Goal: Information Seeking & Learning: Compare options

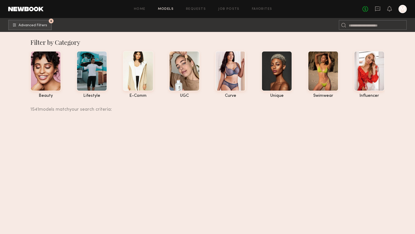
scroll to position [28473, 0]
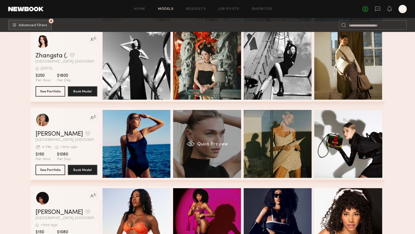
click at [237, 140] on div "Quick Preview" at bounding box center [207, 144] width 68 height 68
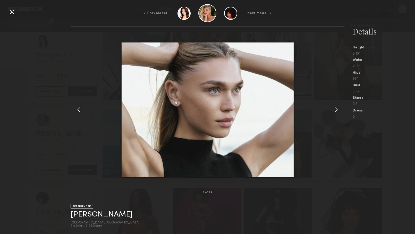
click at [333, 107] on common-icon at bounding box center [336, 110] width 8 height 8
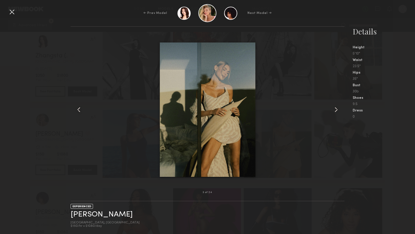
click at [334, 108] on common-icon at bounding box center [336, 110] width 8 height 8
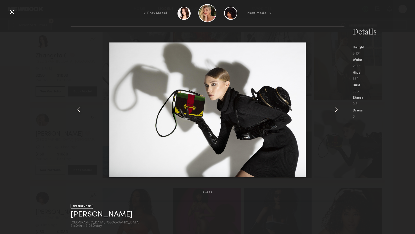
click at [334, 108] on common-icon at bounding box center [336, 110] width 8 height 8
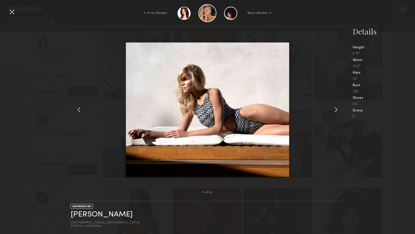
click at [334, 108] on common-icon at bounding box center [336, 110] width 8 height 8
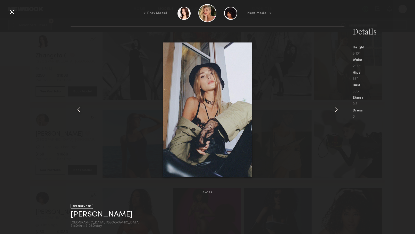
click at [334, 108] on common-icon at bounding box center [336, 110] width 8 height 8
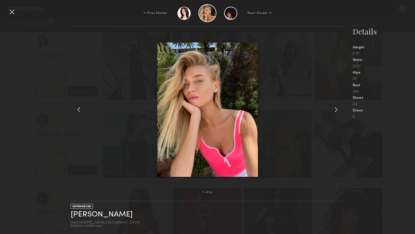
click at [334, 108] on common-icon at bounding box center [336, 110] width 8 height 8
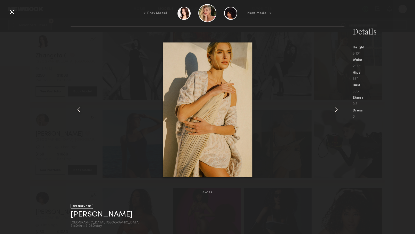
click at [334, 108] on common-icon at bounding box center [336, 110] width 8 height 8
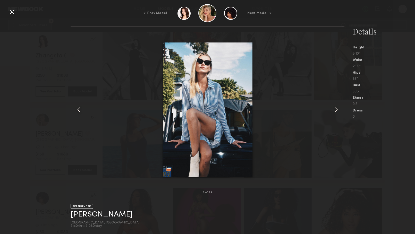
click at [334, 108] on common-icon at bounding box center [336, 110] width 8 height 8
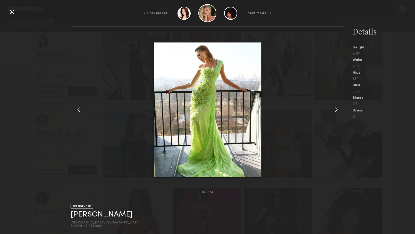
click at [334, 108] on common-icon at bounding box center [336, 110] width 8 height 8
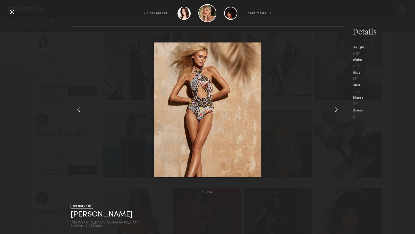
click at [334, 108] on common-icon at bounding box center [336, 110] width 8 height 8
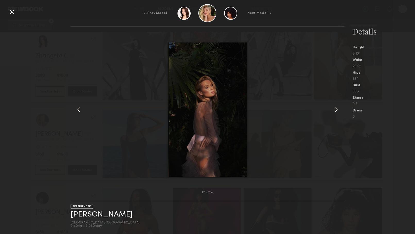
click at [334, 108] on common-icon at bounding box center [336, 110] width 8 height 8
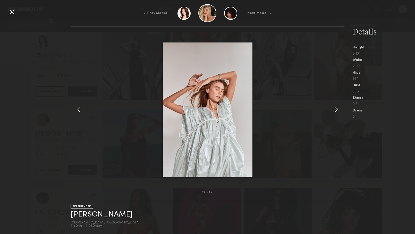
click at [333, 111] on common-icon at bounding box center [336, 110] width 8 height 8
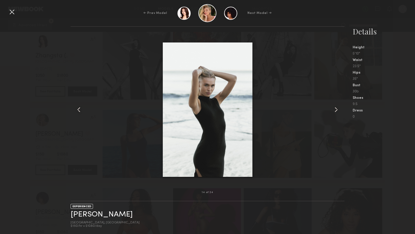
click at [333, 111] on common-icon at bounding box center [336, 110] width 8 height 8
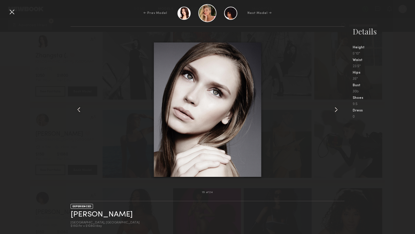
click at [333, 111] on common-icon at bounding box center [336, 110] width 8 height 8
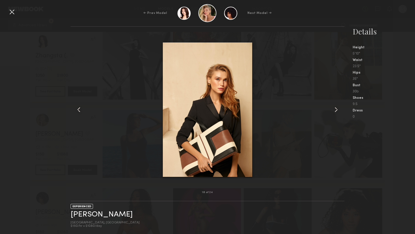
click at [333, 111] on common-icon at bounding box center [336, 110] width 8 height 8
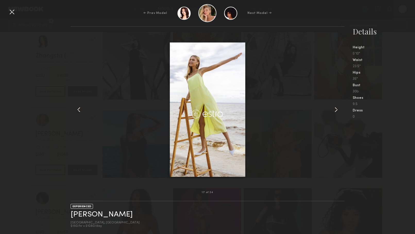
click at [10, 12] on div at bounding box center [12, 12] width 8 height 8
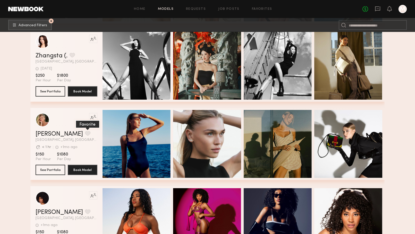
click at [85, 134] on button "grid" at bounding box center [87, 133] width 5 height 5
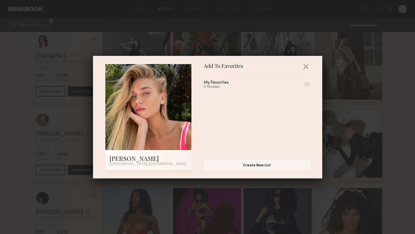
click at [231, 82] on div "My Favorites 5 Models" at bounding box center [222, 85] width 37 height 9
click at [305, 85] on button "button" at bounding box center [307, 85] width 5 height 5
click at [260, 167] on button "Create New List" at bounding box center [257, 165] width 106 height 10
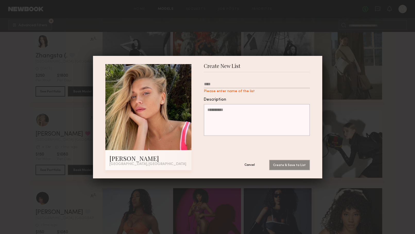
click at [249, 165] on button "Cancel" at bounding box center [249, 165] width 31 height 10
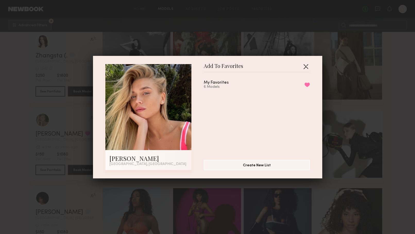
click at [305, 67] on button "button" at bounding box center [306, 66] width 8 height 8
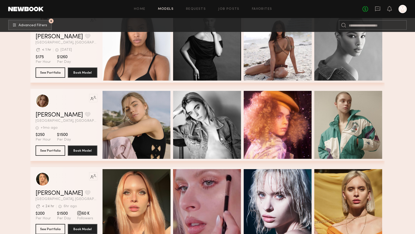
scroll to position [28730, 0]
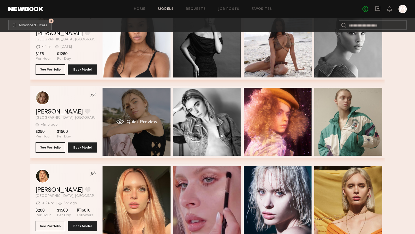
click at [145, 138] on div "Quick Preview" at bounding box center [137, 122] width 68 height 68
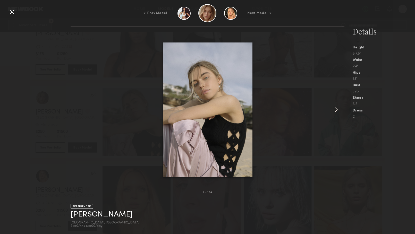
click at [336, 109] on common-icon at bounding box center [336, 110] width 8 height 8
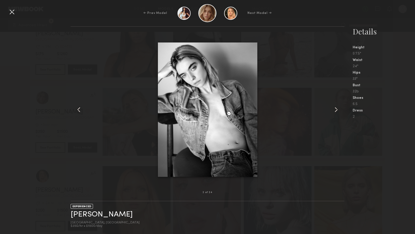
click at [336, 109] on common-icon at bounding box center [336, 110] width 8 height 8
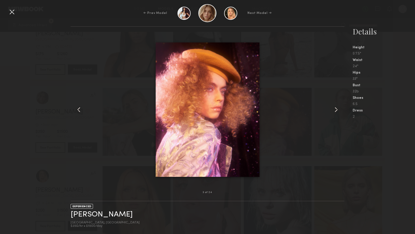
click at [336, 109] on common-icon at bounding box center [336, 110] width 8 height 8
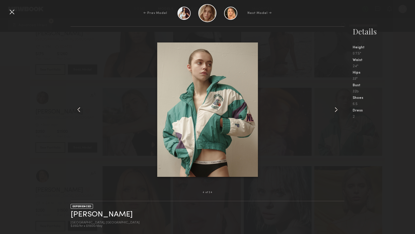
click at [336, 109] on common-icon at bounding box center [336, 110] width 8 height 8
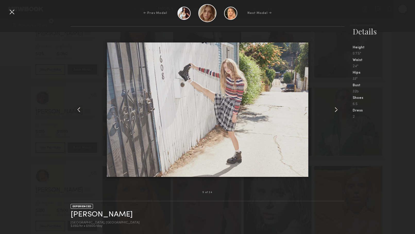
click at [336, 109] on common-icon at bounding box center [336, 110] width 8 height 8
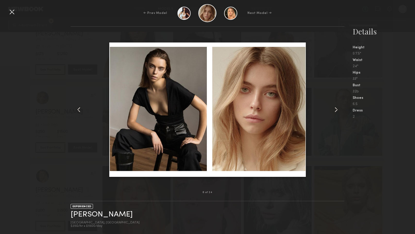
click at [336, 109] on common-icon at bounding box center [336, 110] width 8 height 8
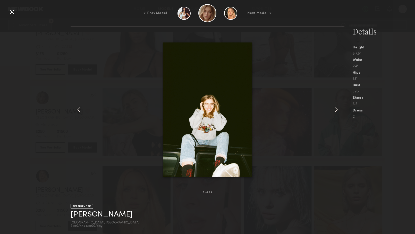
click at [336, 109] on common-icon at bounding box center [336, 110] width 8 height 8
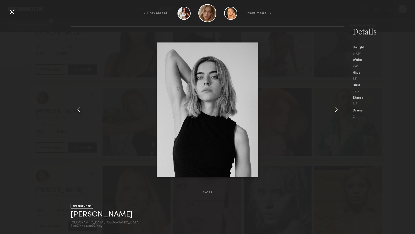
click at [336, 109] on common-icon at bounding box center [336, 110] width 8 height 8
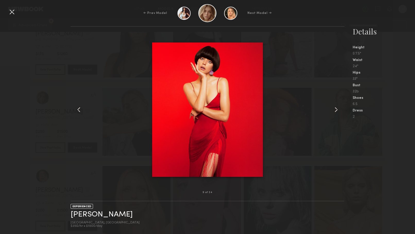
click at [336, 109] on common-icon at bounding box center [336, 110] width 8 height 8
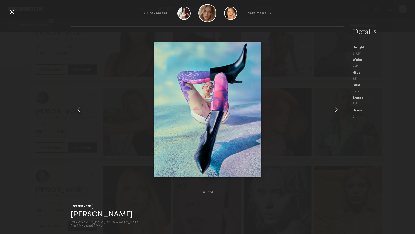
click at [336, 109] on common-icon at bounding box center [336, 110] width 8 height 8
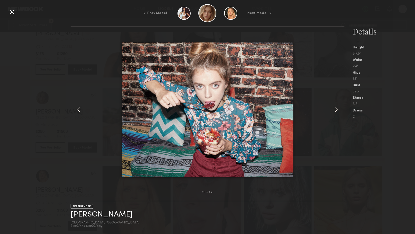
click at [336, 109] on common-icon at bounding box center [336, 110] width 8 height 8
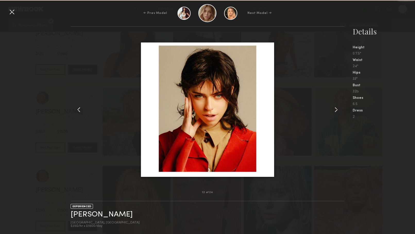
click at [336, 109] on common-icon at bounding box center [336, 110] width 8 height 8
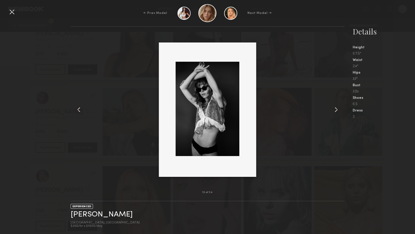
click at [336, 109] on common-icon at bounding box center [336, 110] width 8 height 8
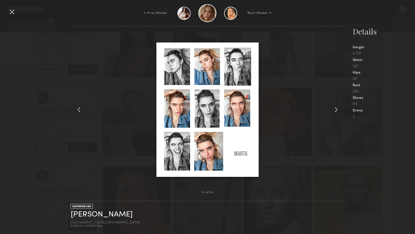
click at [336, 109] on common-icon at bounding box center [336, 110] width 8 height 8
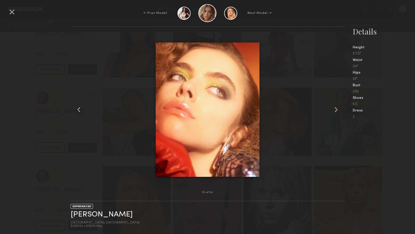
click at [337, 109] on common-icon at bounding box center [336, 110] width 8 height 8
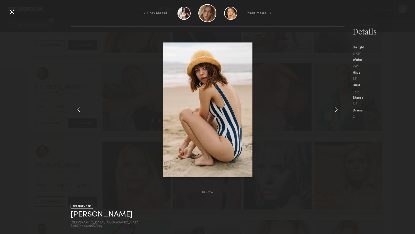
scroll to position [28757, 0]
click at [335, 111] on common-icon at bounding box center [336, 110] width 8 height 8
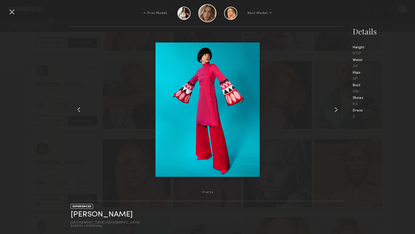
click at [335, 111] on common-icon at bounding box center [336, 110] width 8 height 8
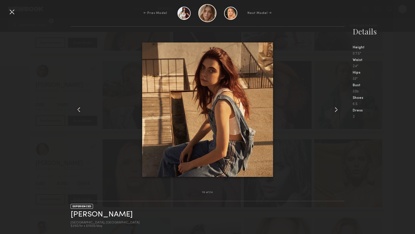
click at [335, 111] on common-icon at bounding box center [336, 110] width 8 height 8
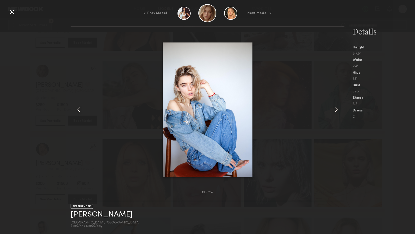
click at [335, 111] on common-icon at bounding box center [336, 110] width 8 height 8
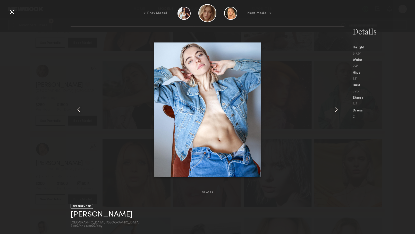
click at [335, 111] on common-icon at bounding box center [336, 110] width 8 height 8
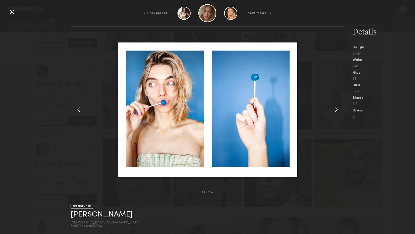
click at [335, 111] on common-icon at bounding box center [336, 110] width 8 height 8
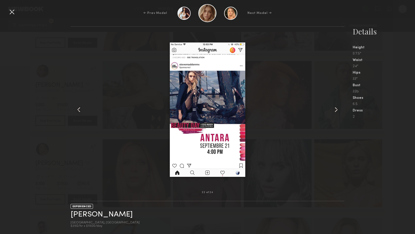
click at [335, 111] on common-icon at bounding box center [336, 110] width 8 height 8
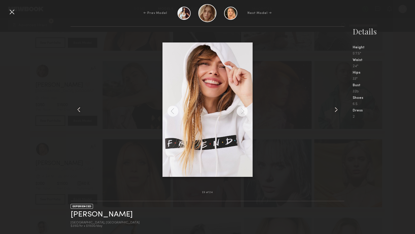
click at [335, 111] on common-icon at bounding box center [336, 110] width 8 height 8
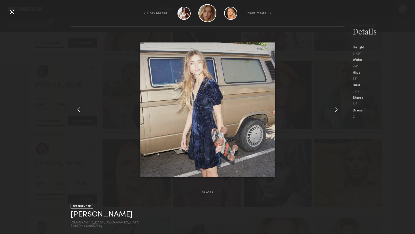
click at [10, 14] on div at bounding box center [12, 12] width 8 height 8
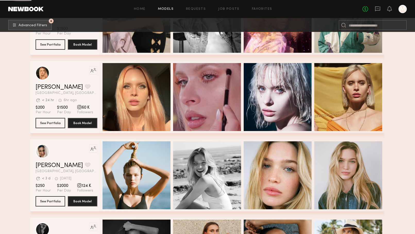
scroll to position [28836, 0]
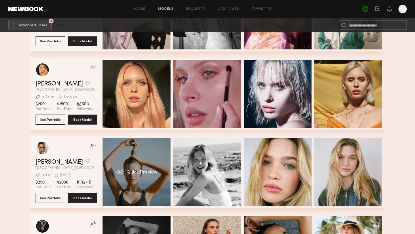
click at [146, 189] on div "Quick Preview" at bounding box center [137, 172] width 68 height 68
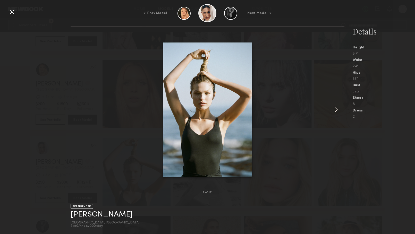
click at [337, 110] on common-icon at bounding box center [336, 110] width 8 height 8
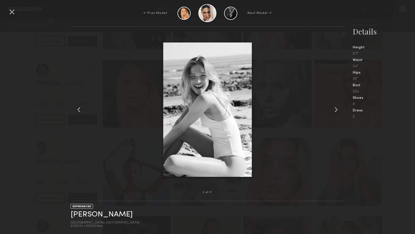
click at [337, 110] on common-icon at bounding box center [336, 110] width 8 height 8
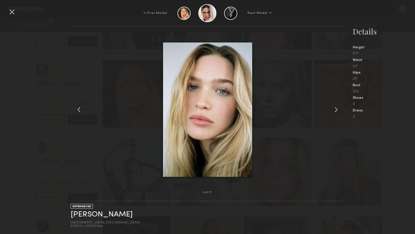
click at [337, 110] on common-icon at bounding box center [336, 110] width 8 height 8
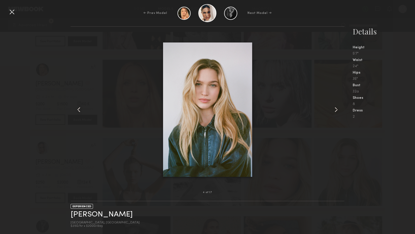
click at [337, 110] on common-icon at bounding box center [336, 110] width 8 height 8
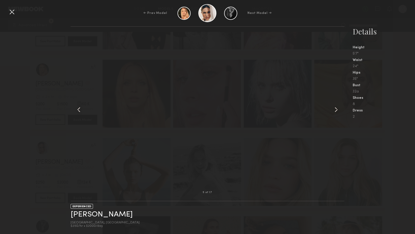
click at [337, 110] on common-icon at bounding box center [336, 110] width 8 height 8
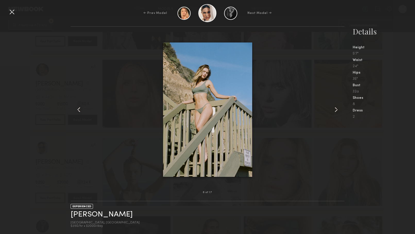
click at [337, 110] on common-icon at bounding box center [336, 110] width 8 height 8
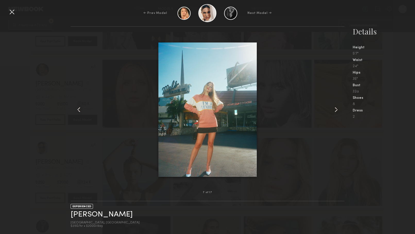
click at [337, 110] on common-icon at bounding box center [336, 110] width 8 height 8
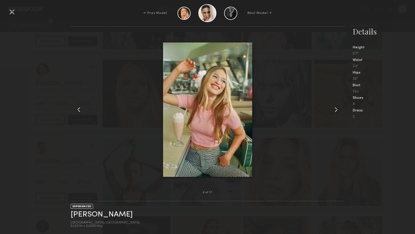
click at [337, 110] on common-icon at bounding box center [336, 110] width 8 height 8
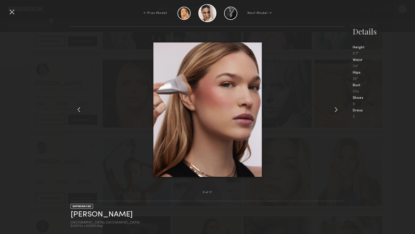
click at [337, 110] on common-icon at bounding box center [336, 110] width 8 height 8
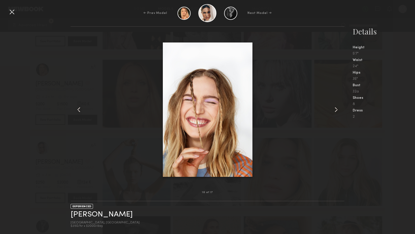
click at [337, 110] on common-icon at bounding box center [336, 110] width 8 height 8
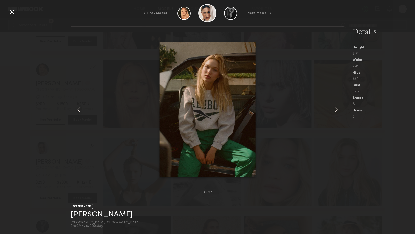
click at [337, 110] on common-icon at bounding box center [336, 110] width 8 height 8
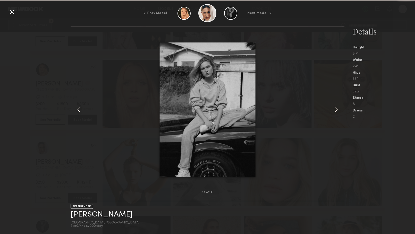
click at [337, 110] on common-icon at bounding box center [336, 110] width 8 height 8
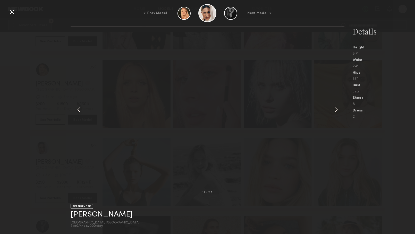
click at [337, 110] on common-icon at bounding box center [336, 110] width 8 height 8
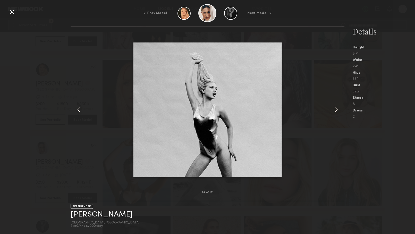
click at [340, 108] on common-icon at bounding box center [336, 110] width 8 height 8
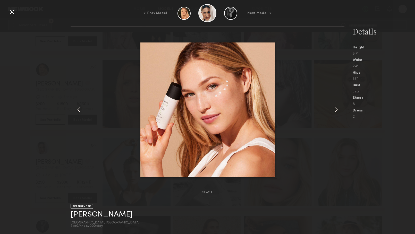
click at [336, 112] on common-icon at bounding box center [336, 110] width 8 height 8
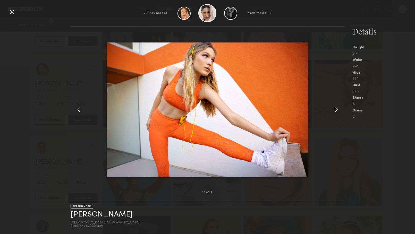
click at [335, 111] on common-icon at bounding box center [336, 110] width 8 height 8
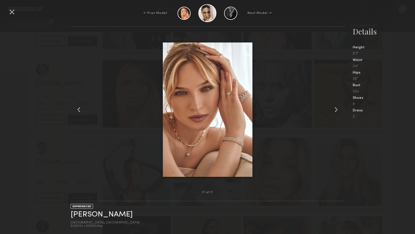
click at [11, 11] on div at bounding box center [12, 12] width 8 height 8
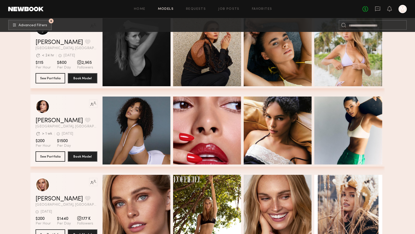
scroll to position [29101, 0]
